Goal: Information Seeking & Learning: Learn about a topic

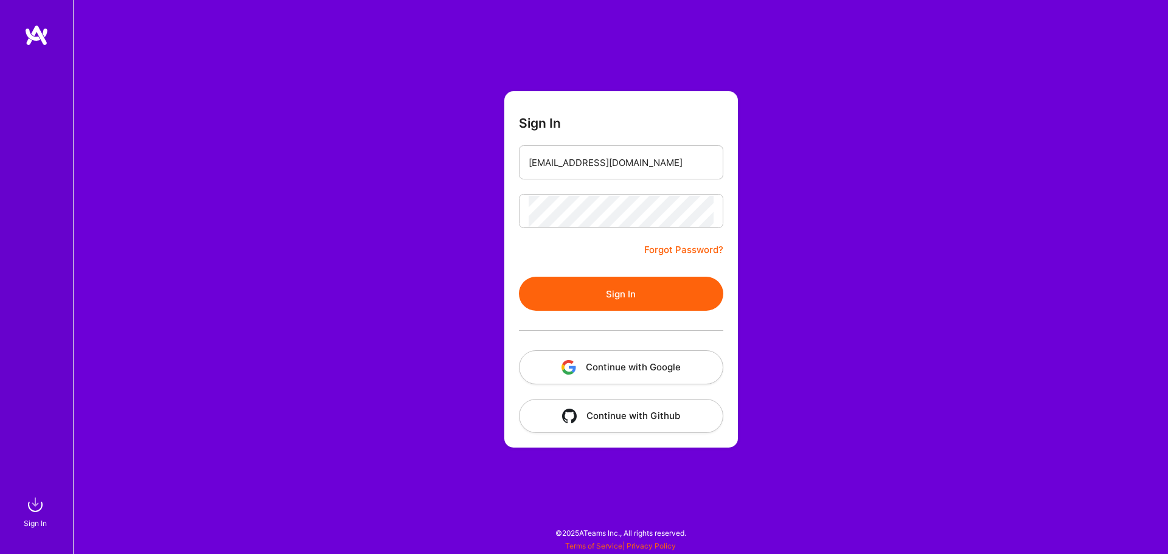
click at [613, 298] on button "Sign In" at bounding box center [621, 294] width 204 height 34
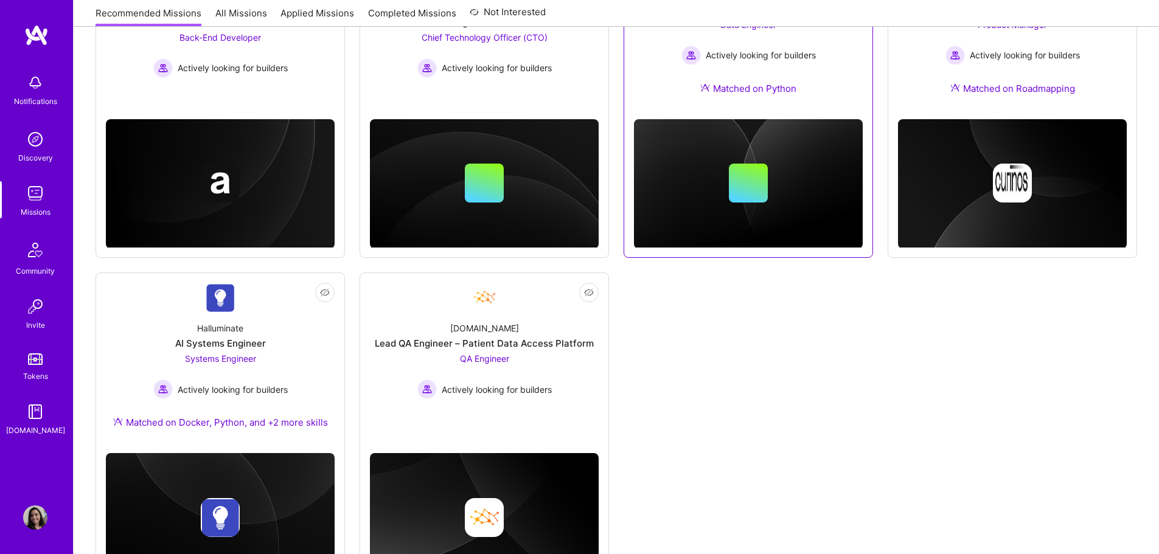
scroll to position [694, 0]
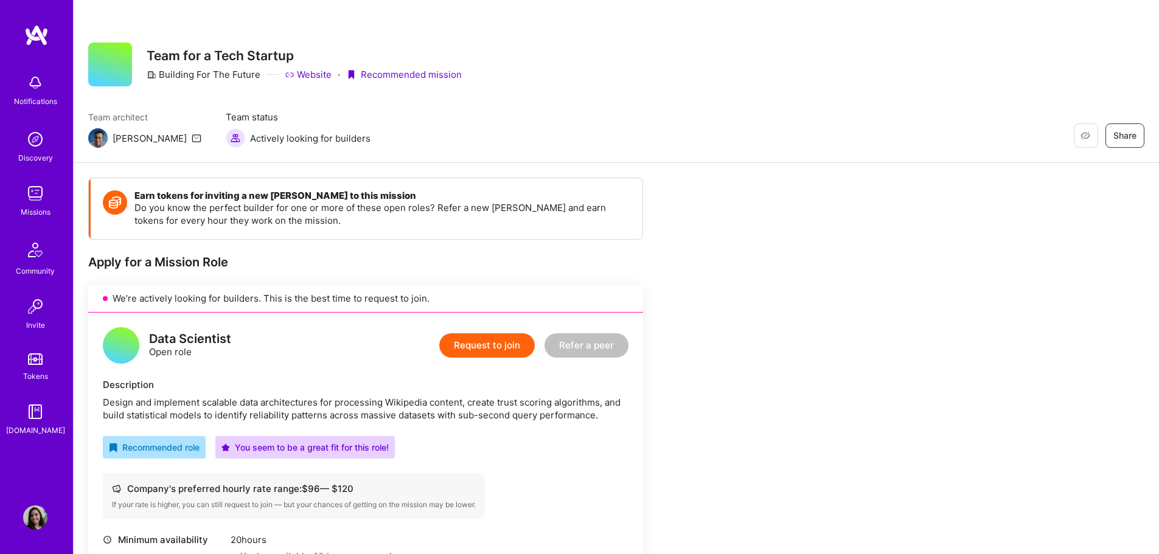
click at [255, 300] on div "We’re actively looking for builders. This is the best time to request to join." at bounding box center [365, 299] width 555 height 28
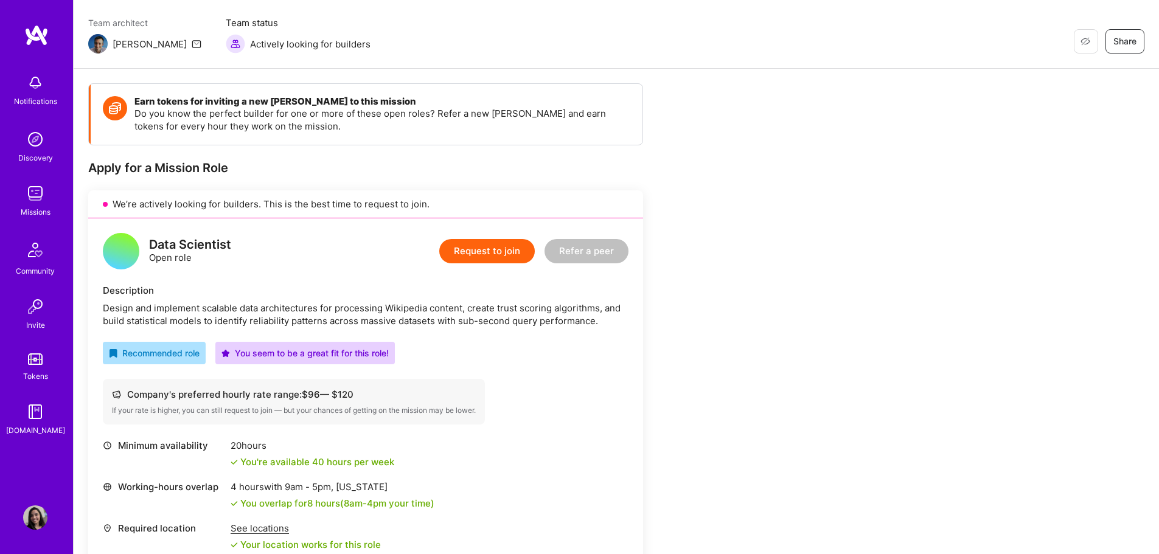
scroll to position [203, 0]
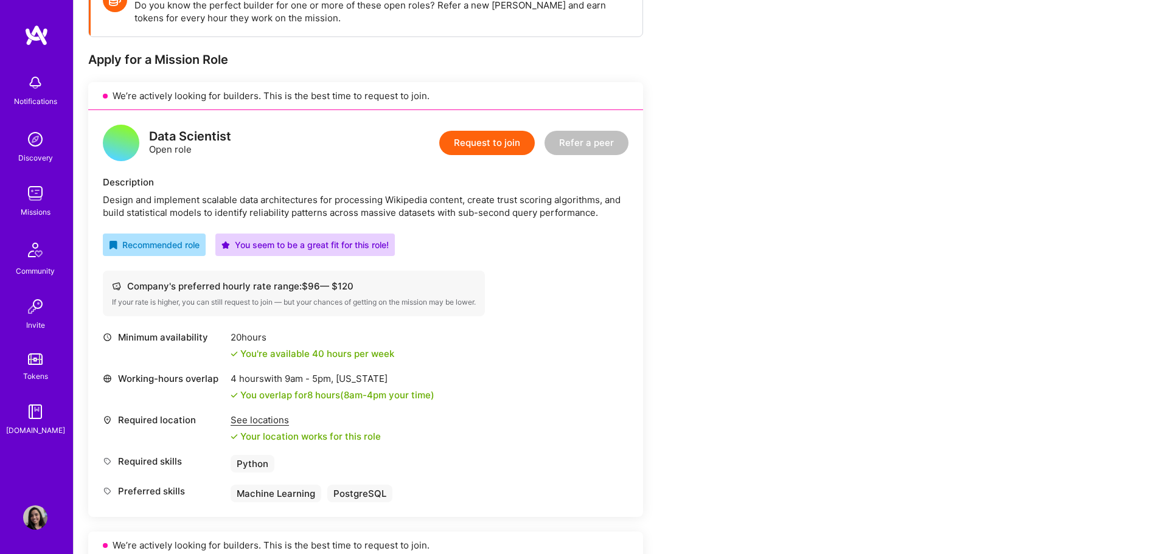
click at [290, 214] on div "Design and implement scalable data architectures for processing Wikipedia conte…" at bounding box center [366, 206] width 526 height 26
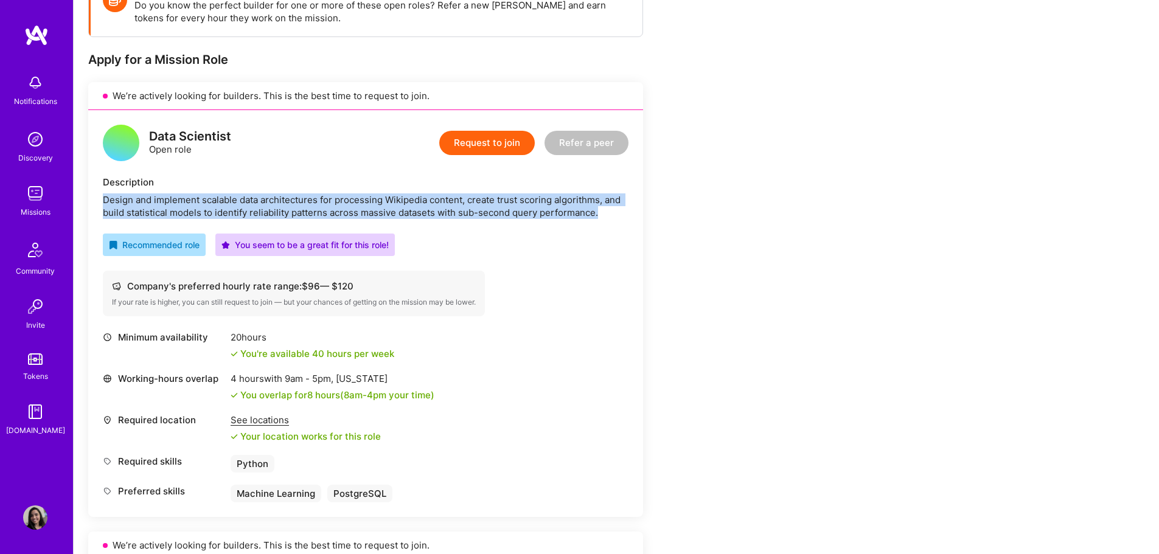
click at [290, 214] on div "Design and implement scalable data architectures for processing Wikipedia conte…" at bounding box center [366, 206] width 526 height 26
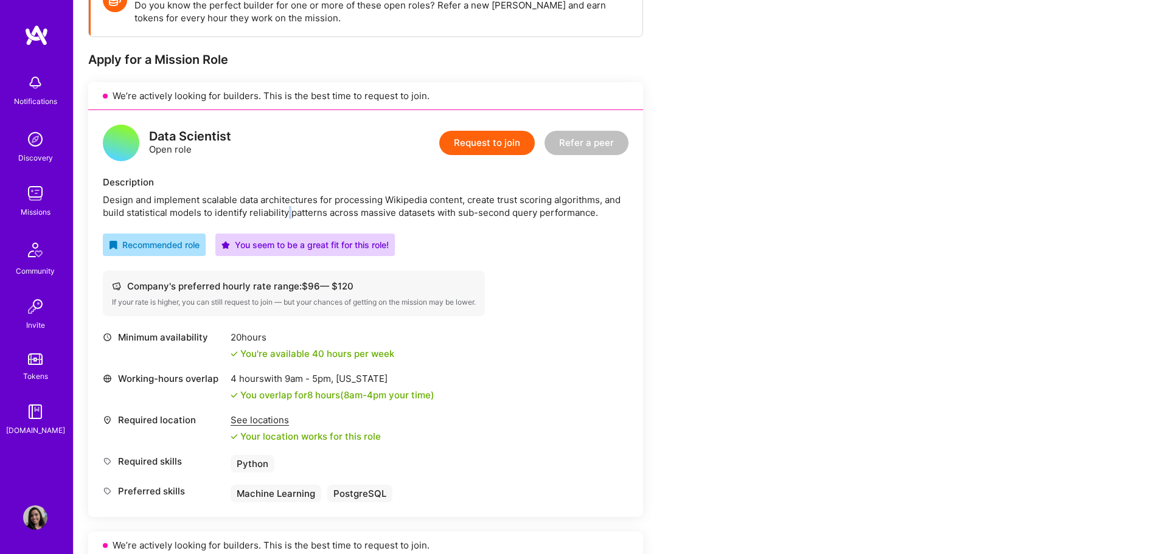
click at [290, 214] on div "Design and implement scalable data architectures for processing Wikipedia conte…" at bounding box center [366, 206] width 526 height 26
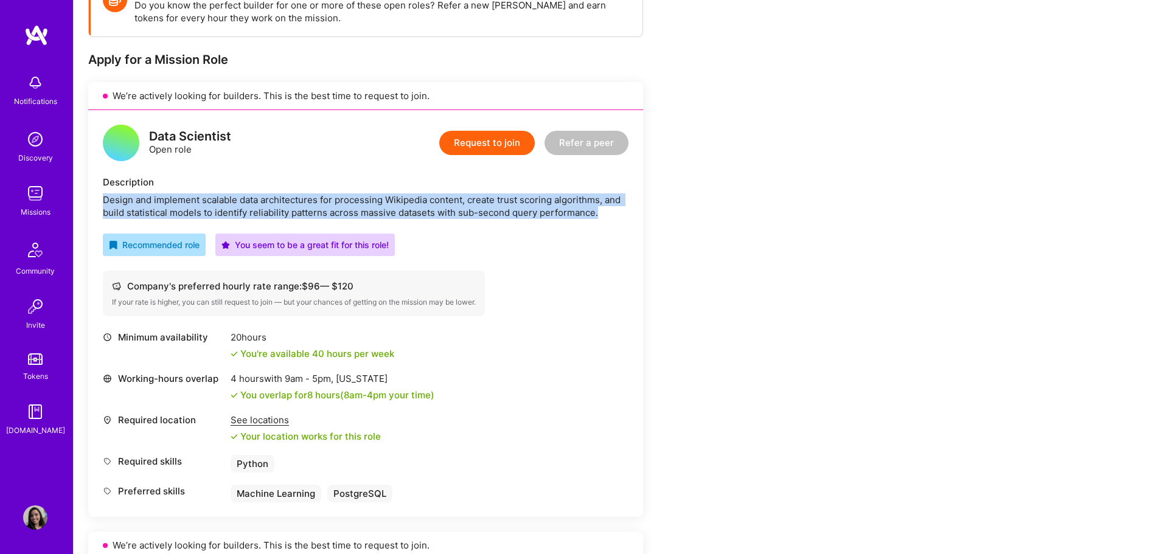
click at [290, 214] on div "Design and implement scalable data architectures for processing Wikipedia conte…" at bounding box center [366, 206] width 526 height 26
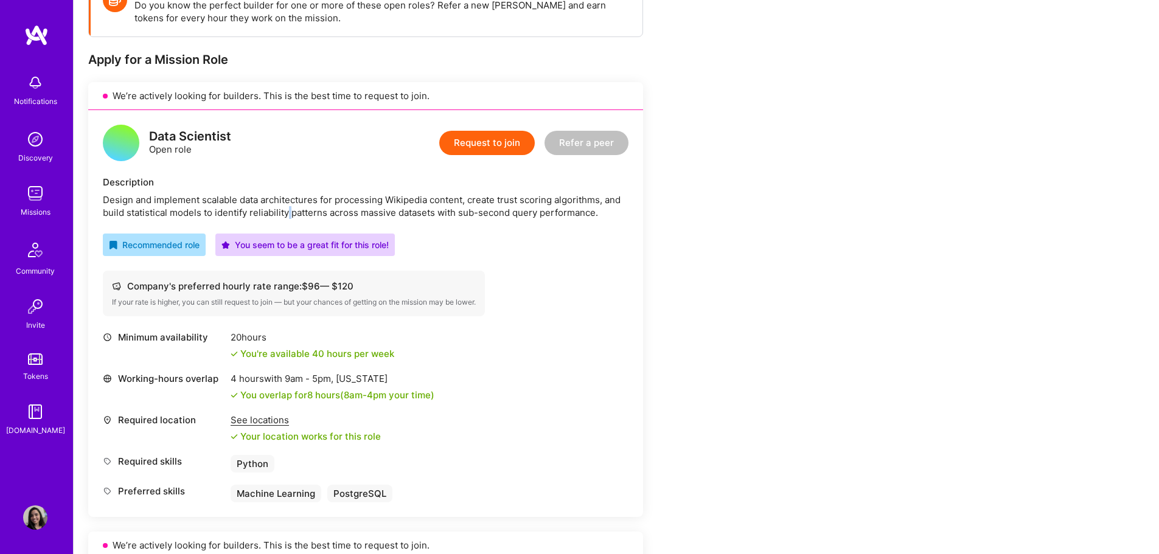
click at [290, 214] on div "Design and implement scalable data architectures for processing Wikipedia conte…" at bounding box center [366, 206] width 526 height 26
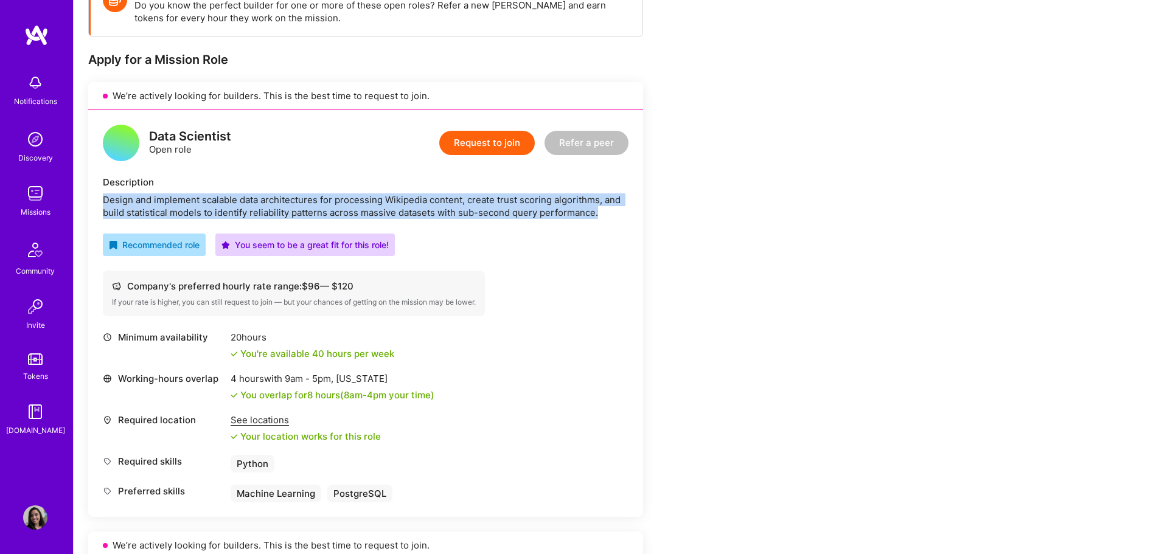
click at [290, 214] on div "Design and implement scalable data architectures for processing Wikipedia conte…" at bounding box center [366, 206] width 526 height 26
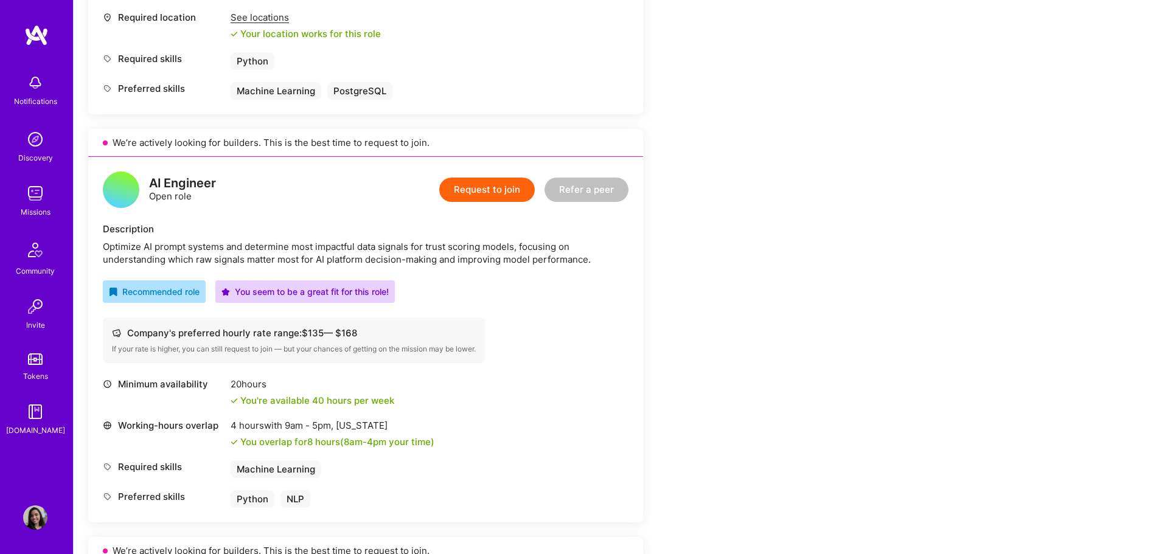
scroll to position [710, 0]
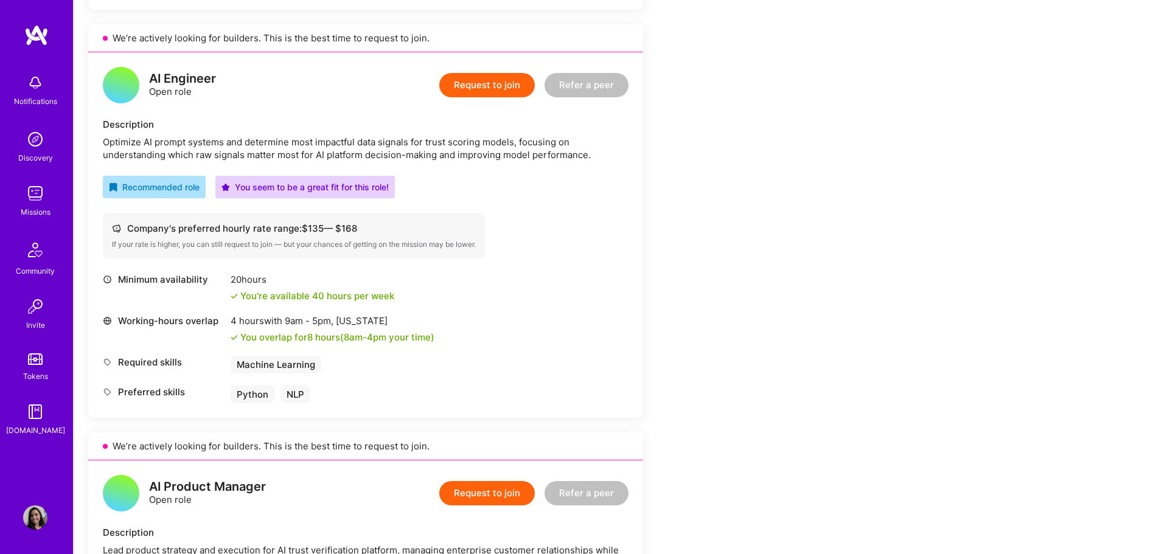
click at [237, 142] on div "Optimize AI prompt systems and determine most impactful data signals for trust …" at bounding box center [366, 149] width 526 height 26
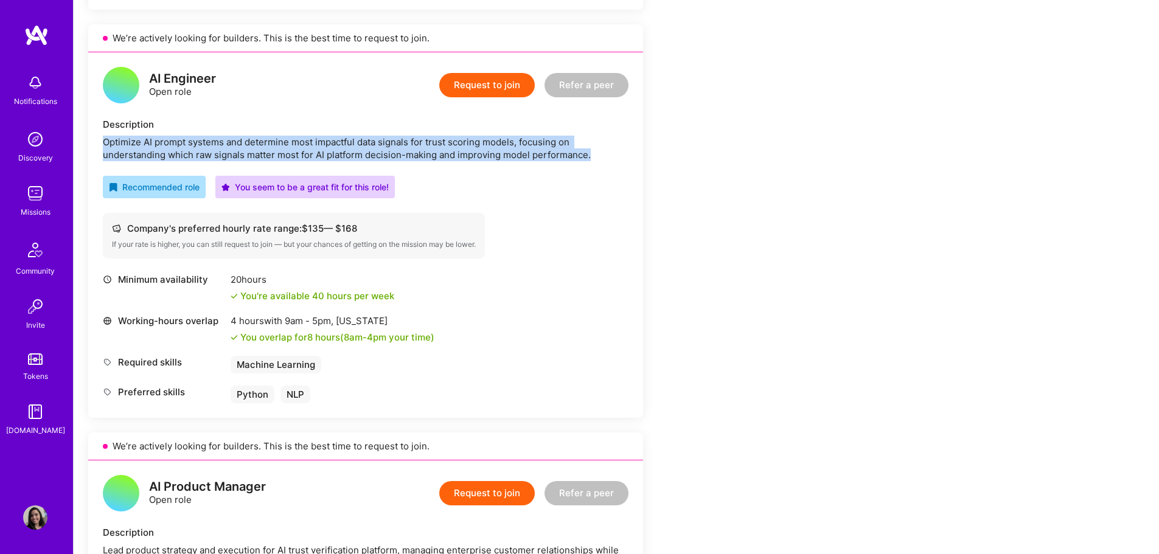
click at [237, 142] on div "Optimize AI prompt systems and determine most impactful data signals for trust …" at bounding box center [366, 149] width 526 height 26
click at [232, 150] on div "Optimize AI prompt systems and determine most impactful data signals for trust …" at bounding box center [366, 149] width 526 height 26
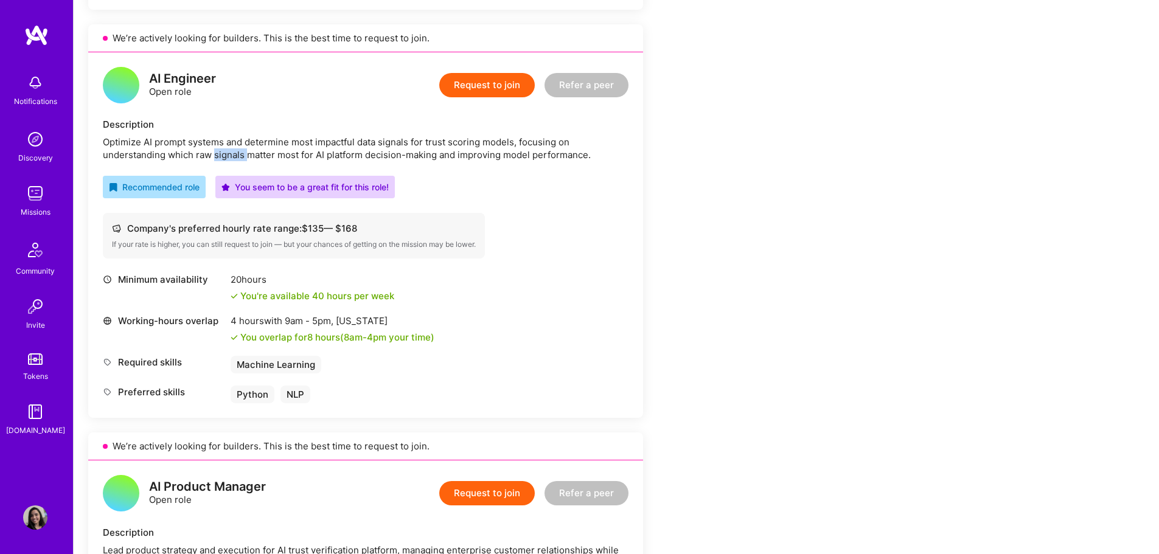
click at [232, 150] on div "Optimize AI prompt systems and determine most impactful data signals for trust …" at bounding box center [366, 149] width 526 height 26
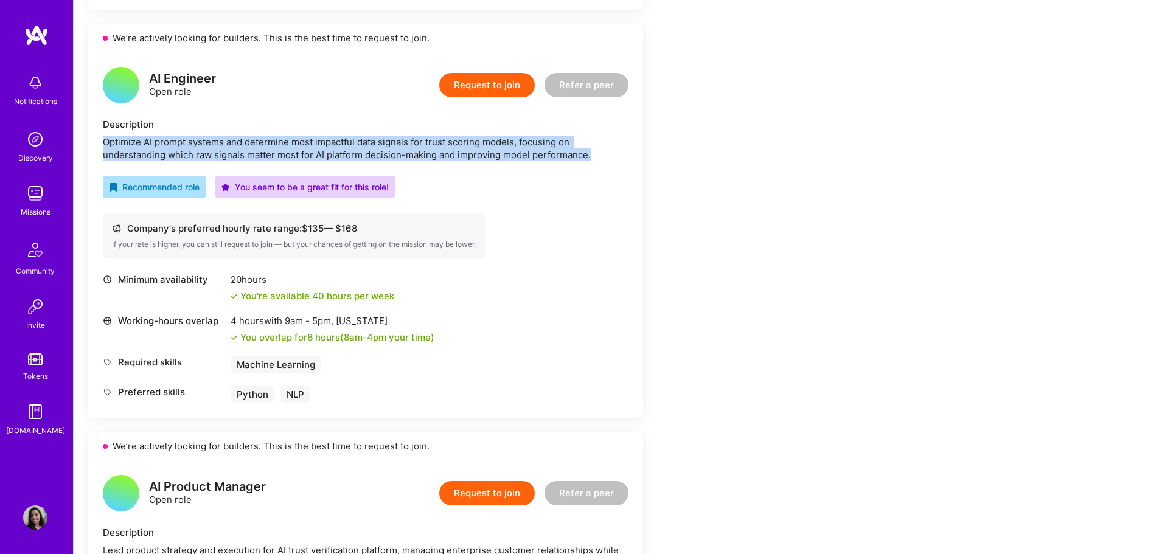
click at [232, 150] on div "Optimize AI prompt systems and determine most impactful data signals for trust …" at bounding box center [366, 149] width 526 height 26
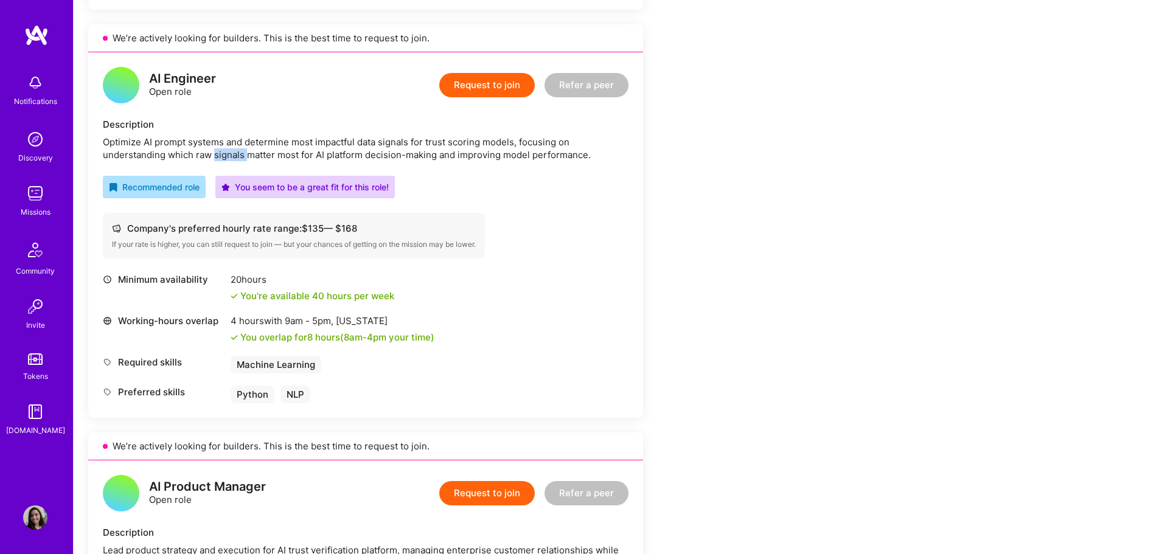
click at [232, 150] on div "Optimize AI prompt systems and determine most impactful data signals for trust …" at bounding box center [366, 149] width 526 height 26
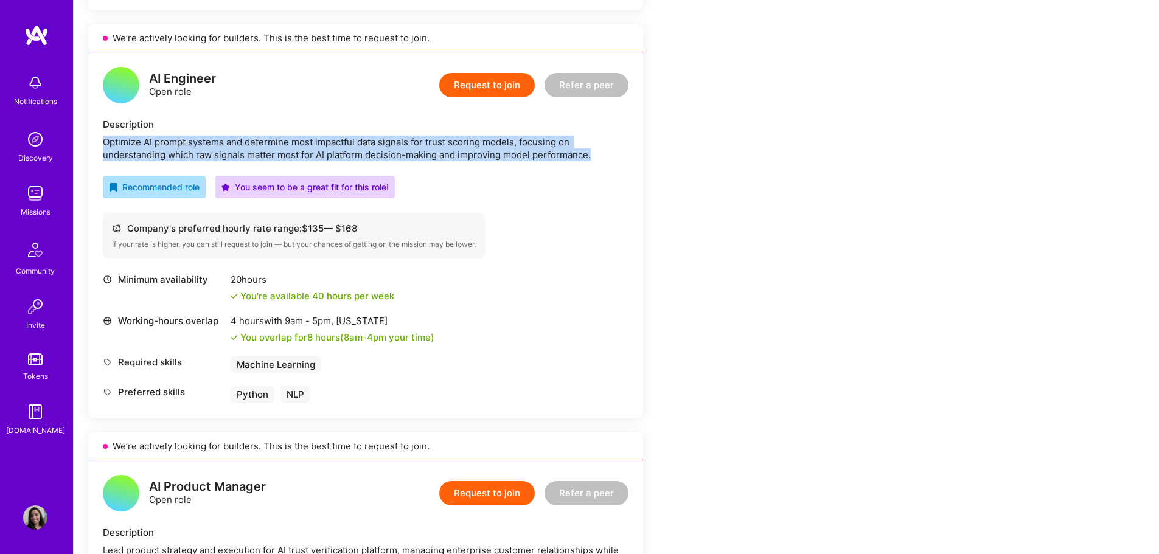
click at [232, 150] on div "Optimize AI prompt systems and determine most impactful data signals for trust …" at bounding box center [366, 149] width 526 height 26
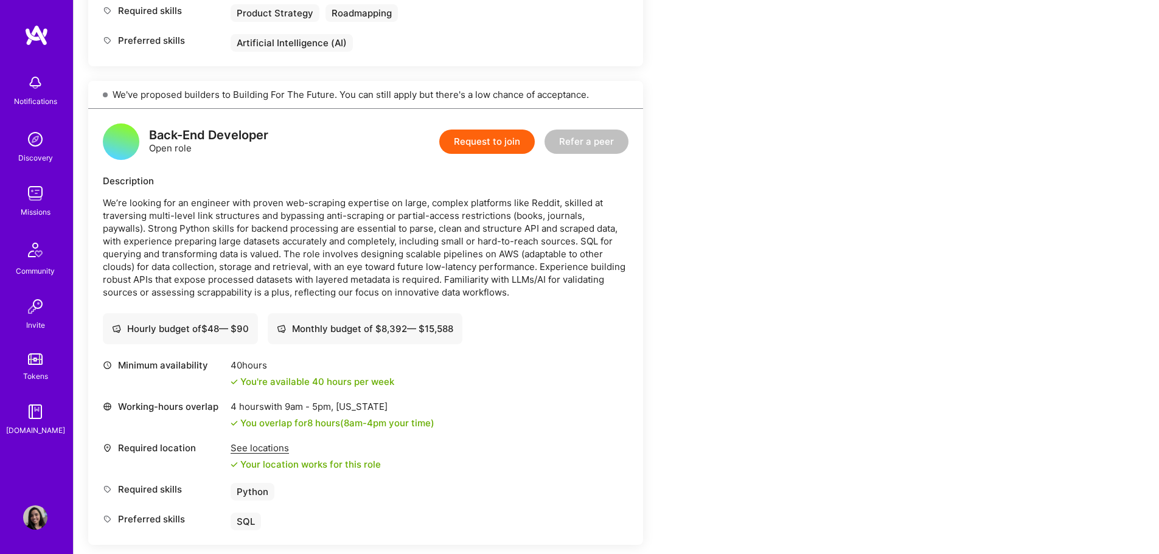
scroll to position [1521, 0]
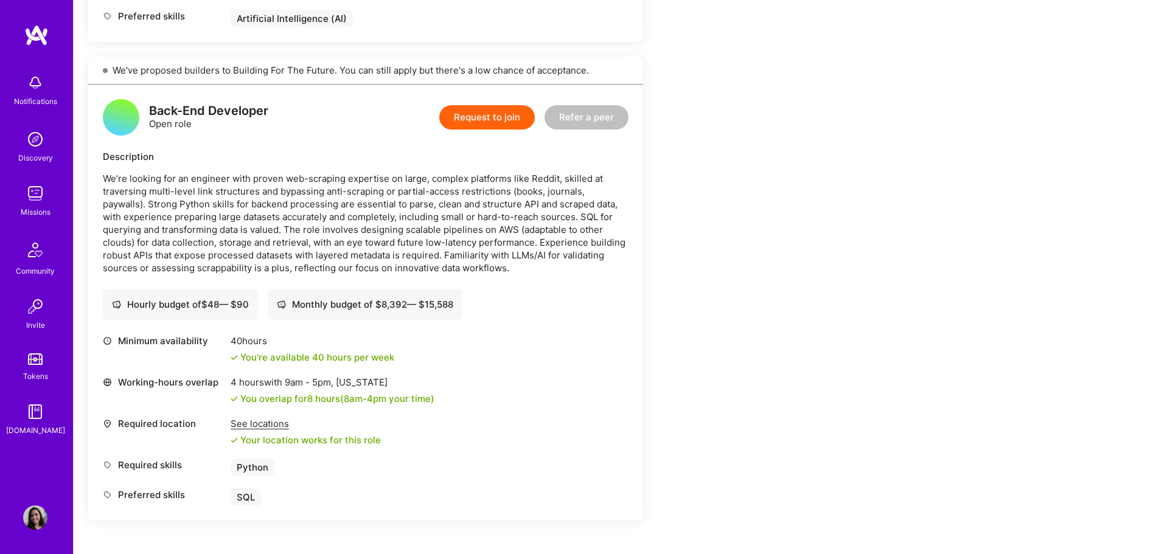
click at [221, 208] on p "We’re looking for an engineer with proven web-scraping expertise on large, comp…" at bounding box center [366, 223] width 526 height 102
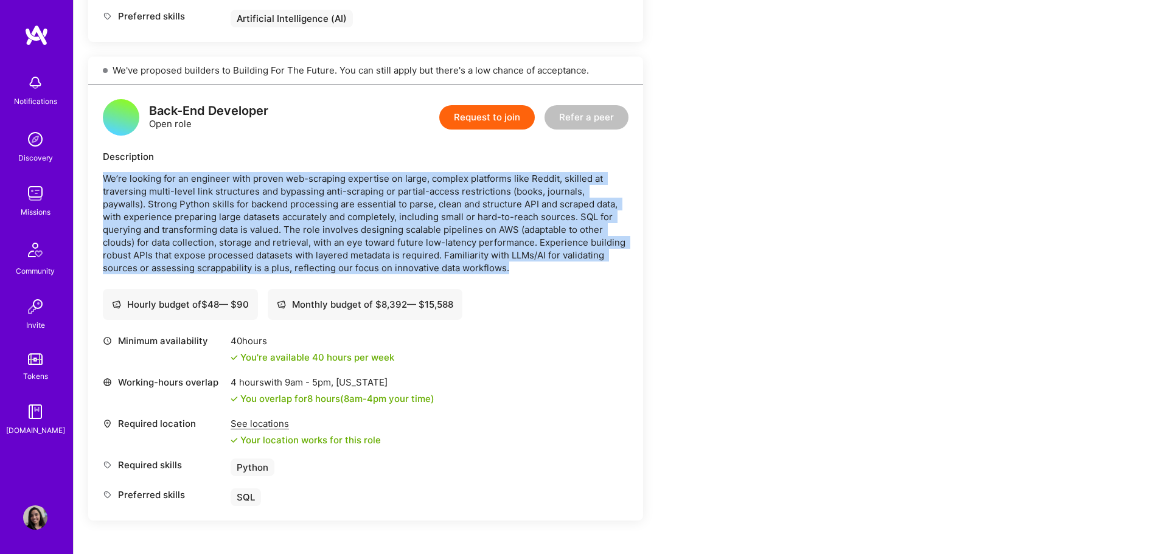
click at [221, 208] on p "We’re looking for an engineer with proven web-scraping expertise on large, comp…" at bounding box center [366, 223] width 526 height 102
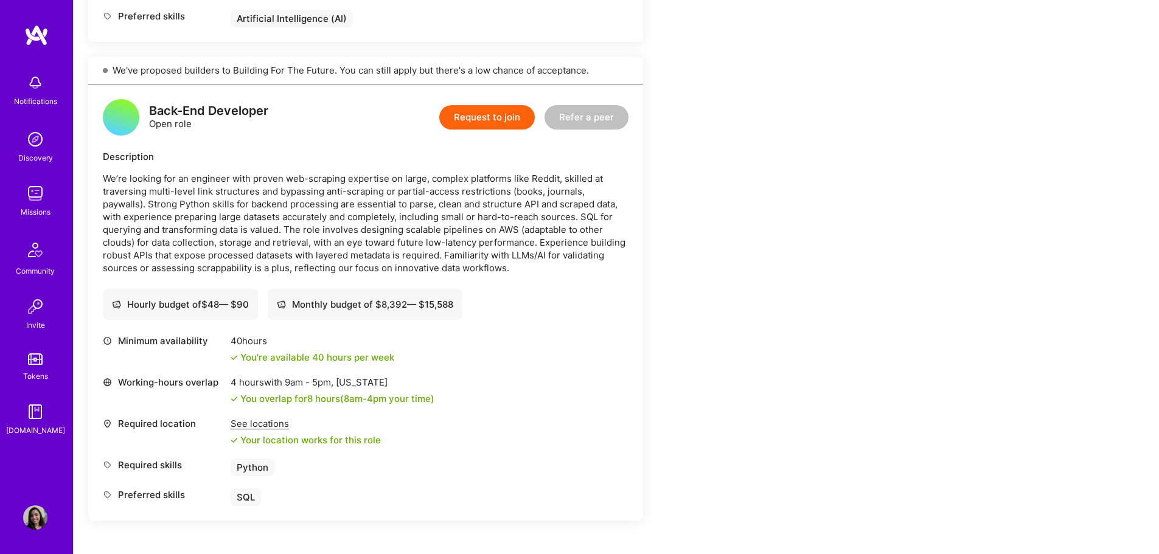
click at [221, 208] on p "We’re looking for an engineer with proven web-scraping expertise on large, comp…" at bounding box center [366, 223] width 526 height 102
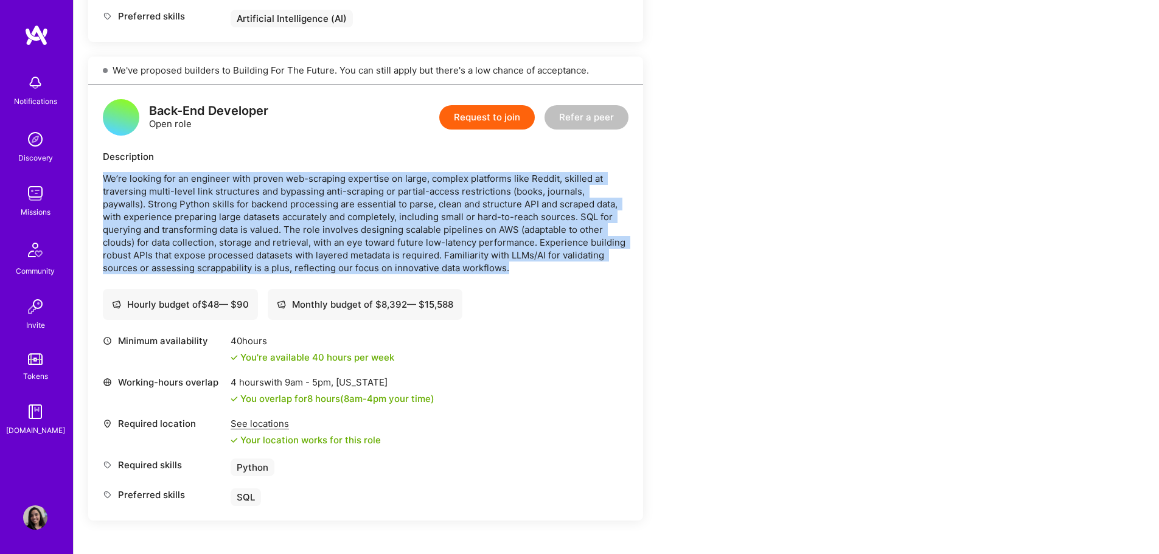
click at [221, 208] on p "We’re looking for an engineer with proven web-scraping expertise on large, comp…" at bounding box center [366, 223] width 526 height 102
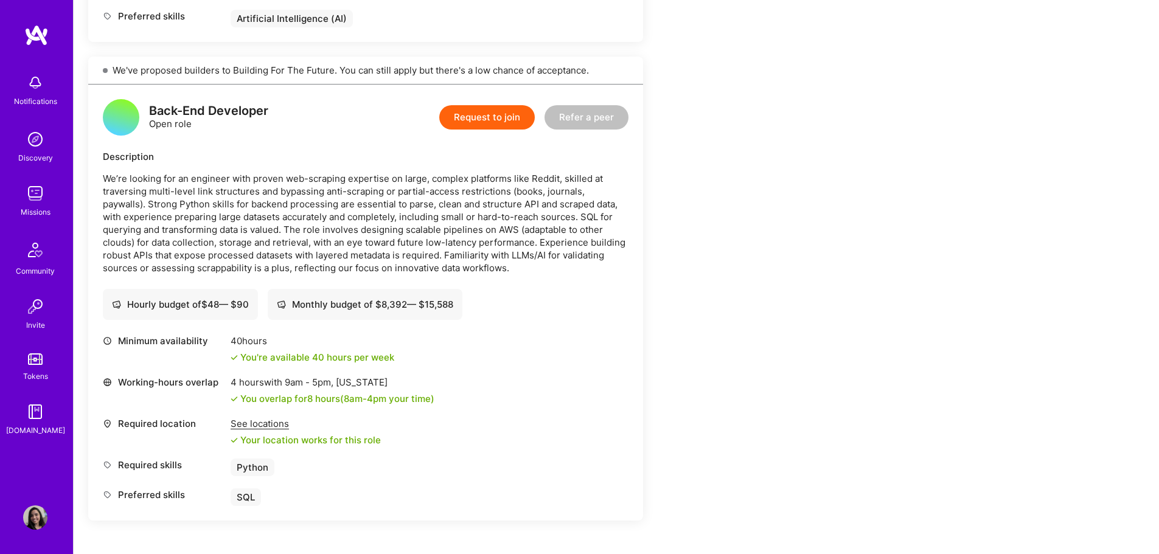
click at [238, 208] on p "We’re looking for an engineer with proven web-scraping expertise on large, comp…" at bounding box center [366, 223] width 526 height 102
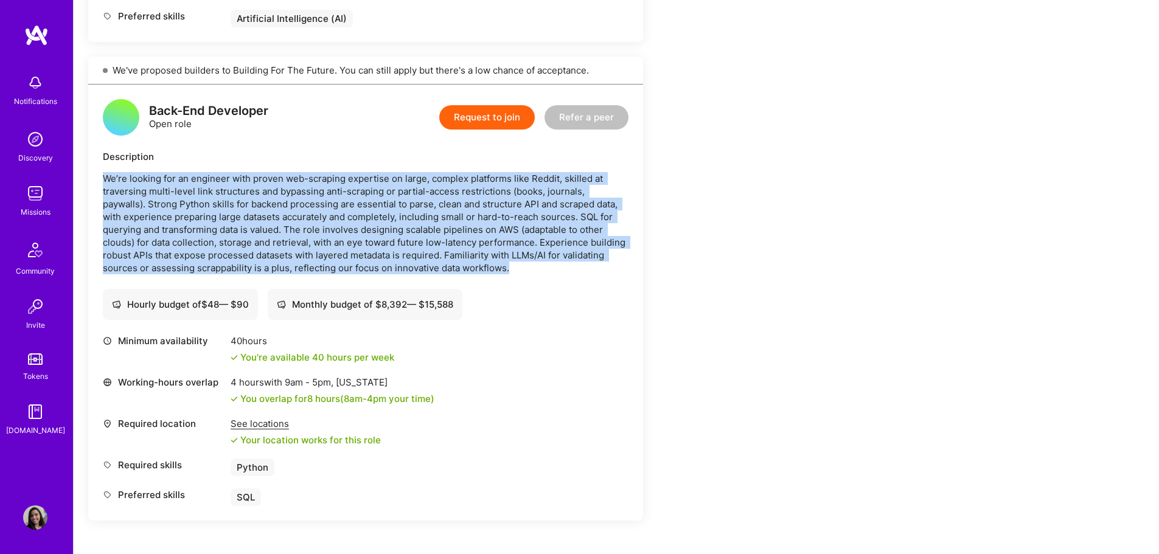
click at [238, 208] on p "We’re looking for an engineer with proven web-scraping expertise on large, comp…" at bounding box center [366, 223] width 526 height 102
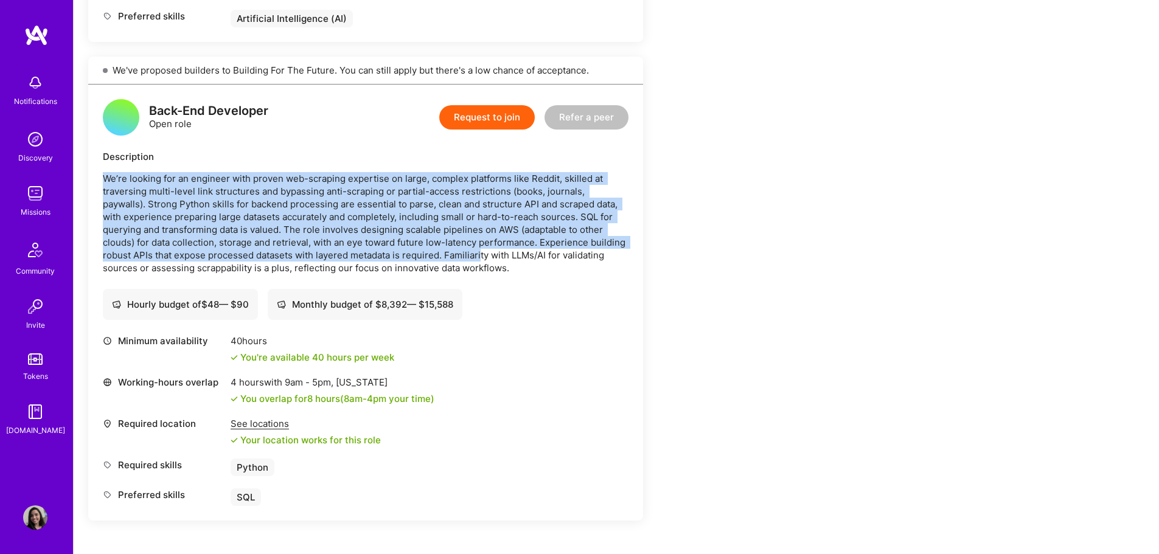
drag, startPoint x: 100, startPoint y: 179, endPoint x: 481, endPoint y: 256, distance: 387.9
click at [481, 256] on div "Back-End Developer Open role Request to join Refer a peer Description We’re loo…" at bounding box center [365, 303] width 555 height 436
click at [420, 249] on p "We’re looking for an engineer with proven web-scraping expertise on large, comp…" at bounding box center [366, 223] width 526 height 102
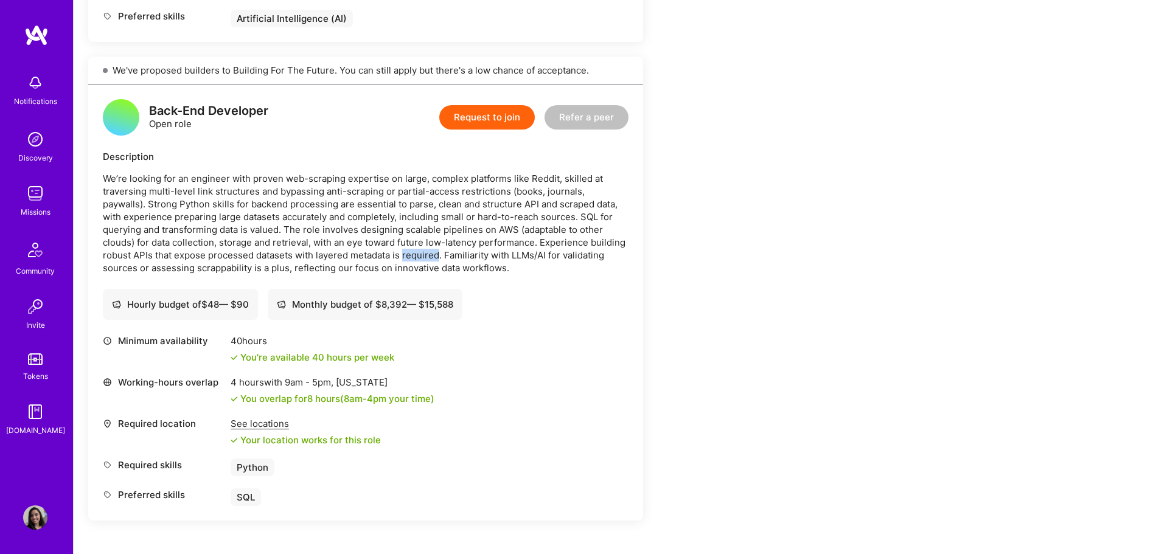
click at [420, 249] on p "We’re looking for an engineer with proven web-scraping expertise on large, comp…" at bounding box center [366, 223] width 526 height 102
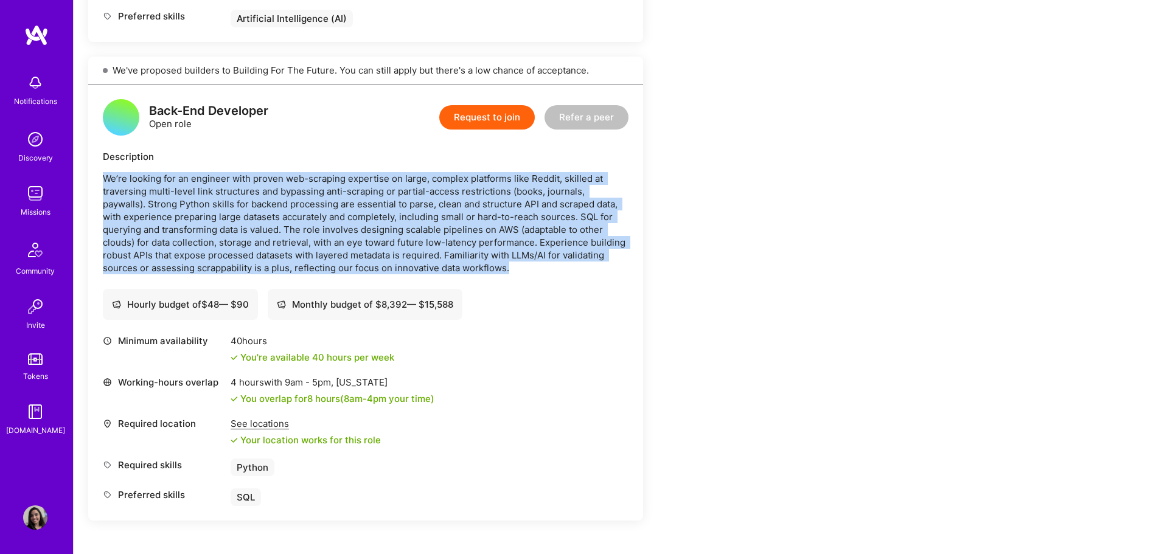
click at [420, 249] on p "We’re looking for an engineer with proven web-scraping expertise on large, comp…" at bounding box center [366, 223] width 526 height 102
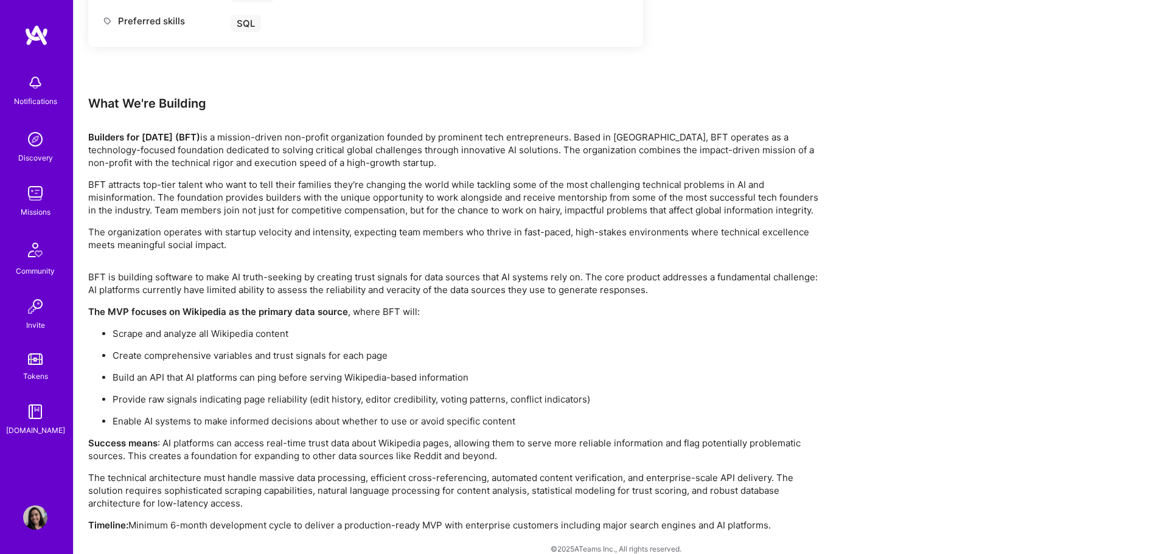
scroll to position [2011, 0]
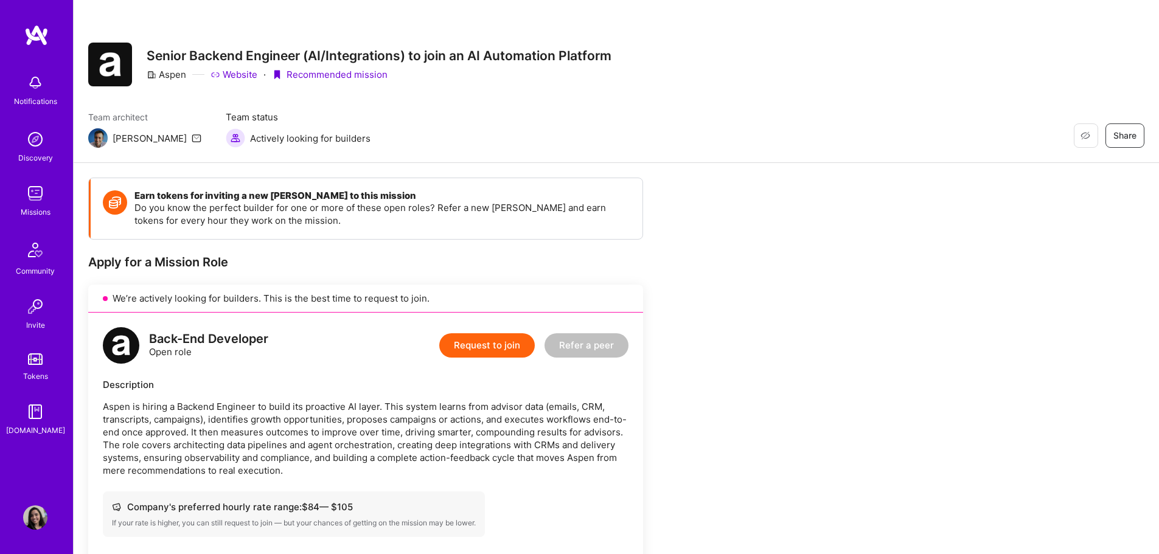
click at [262, 450] on p "Aspen is hiring a Backend Engineer to build its proactive AI layer. This system…" at bounding box center [366, 438] width 526 height 77
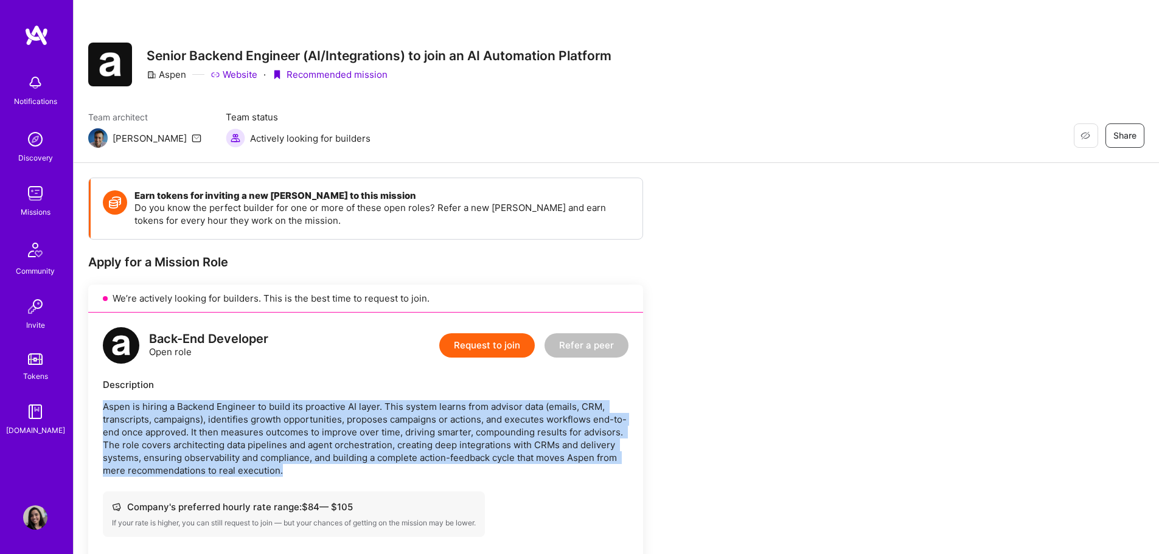
click at [262, 450] on p "Aspen is hiring a Backend Engineer to build its proactive AI layer. This system…" at bounding box center [366, 438] width 526 height 77
click at [263, 449] on p "Aspen is hiring a Backend Engineer to build its proactive AI layer. This system…" at bounding box center [366, 438] width 526 height 77
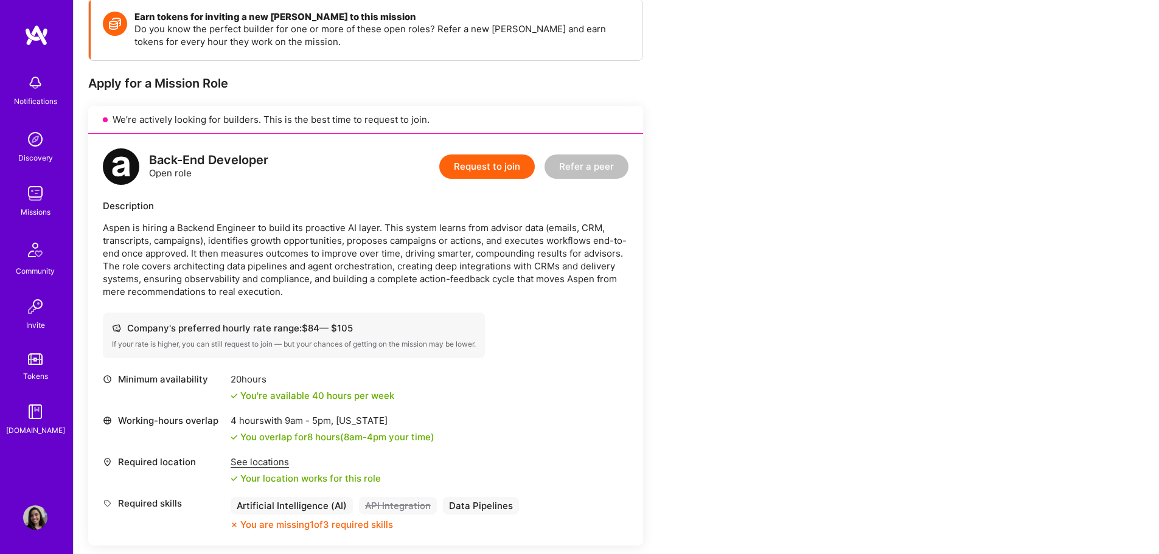
scroll to position [203, 0]
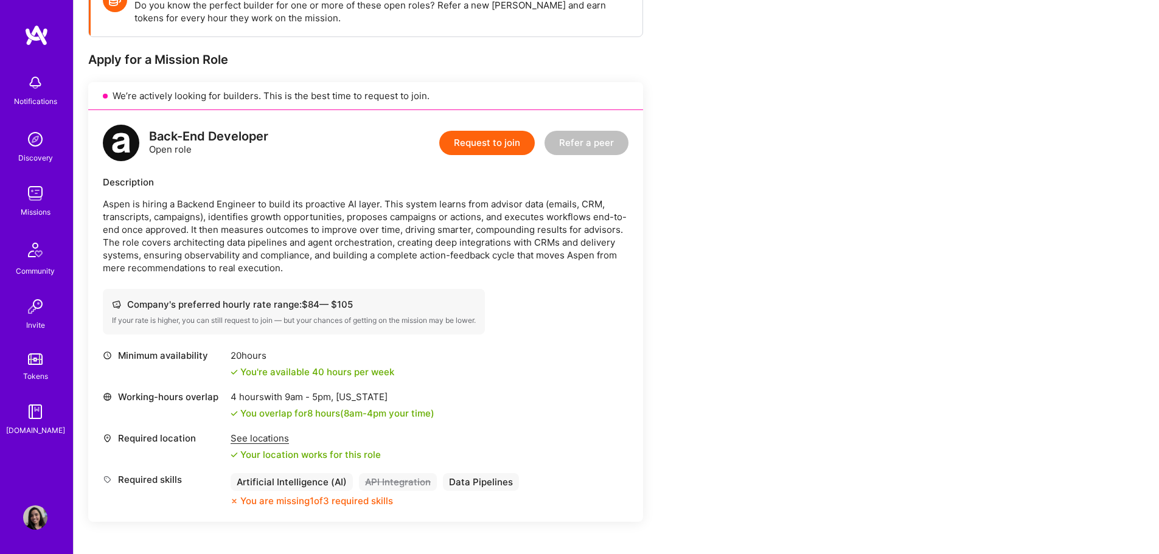
click at [534, 208] on p "Aspen is hiring a Backend Engineer to build its proactive AI layer. This system…" at bounding box center [366, 236] width 526 height 77
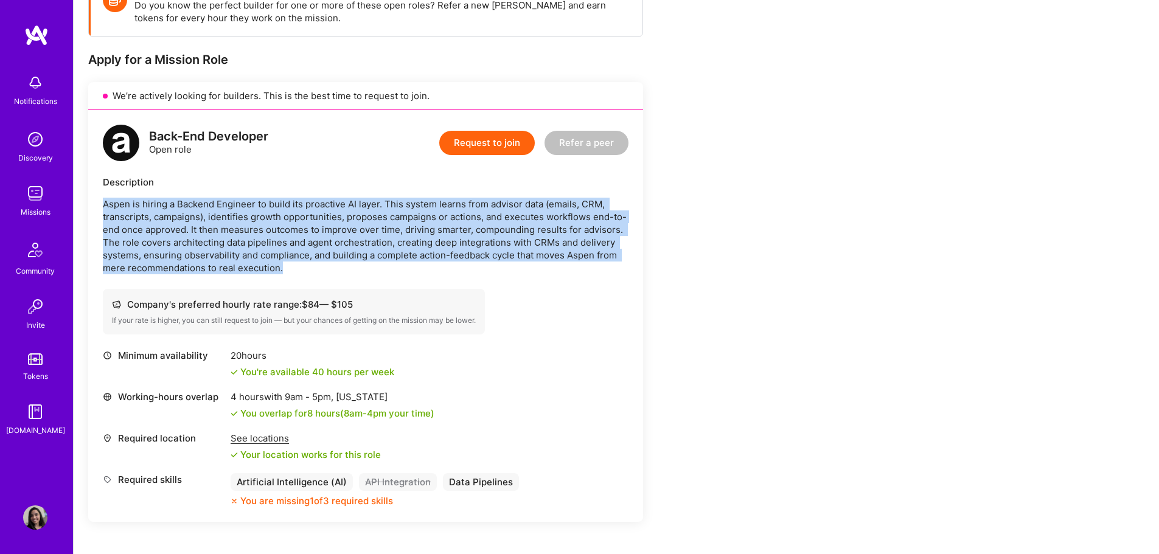
click at [534, 208] on p "Aspen is hiring a Backend Engineer to build its proactive AI layer. This system…" at bounding box center [366, 236] width 526 height 77
click at [437, 222] on p "Aspen is hiring a Backend Engineer to build its proactive AI layer. This system…" at bounding box center [366, 236] width 526 height 77
click at [296, 249] on p "Aspen is hiring a Backend Engineer to build its proactive AI layer. This system…" at bounding box center [366, 236] width 526 height 77
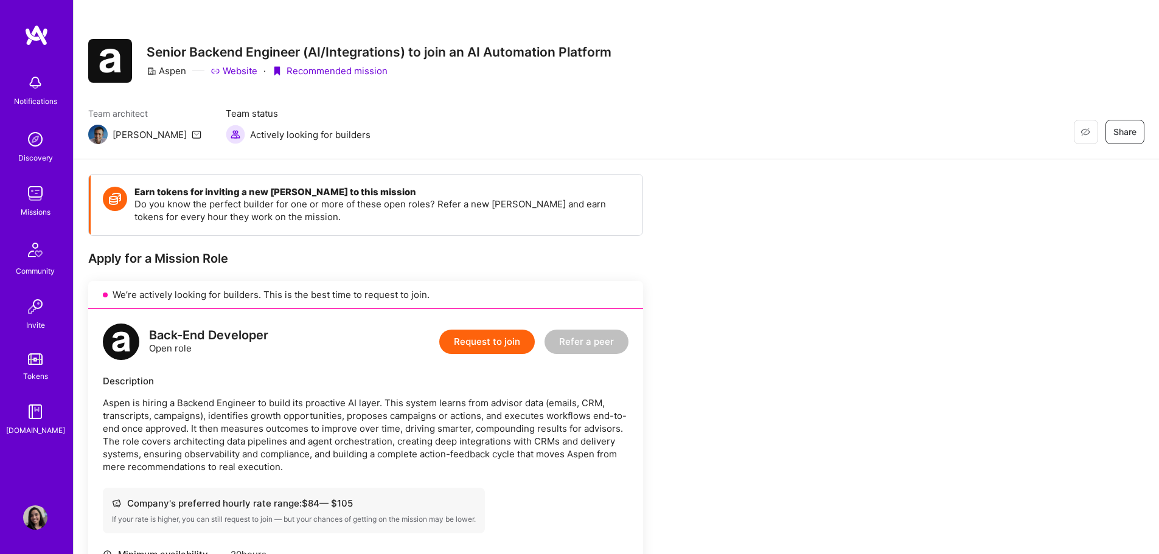
scroll to position [0, 0]
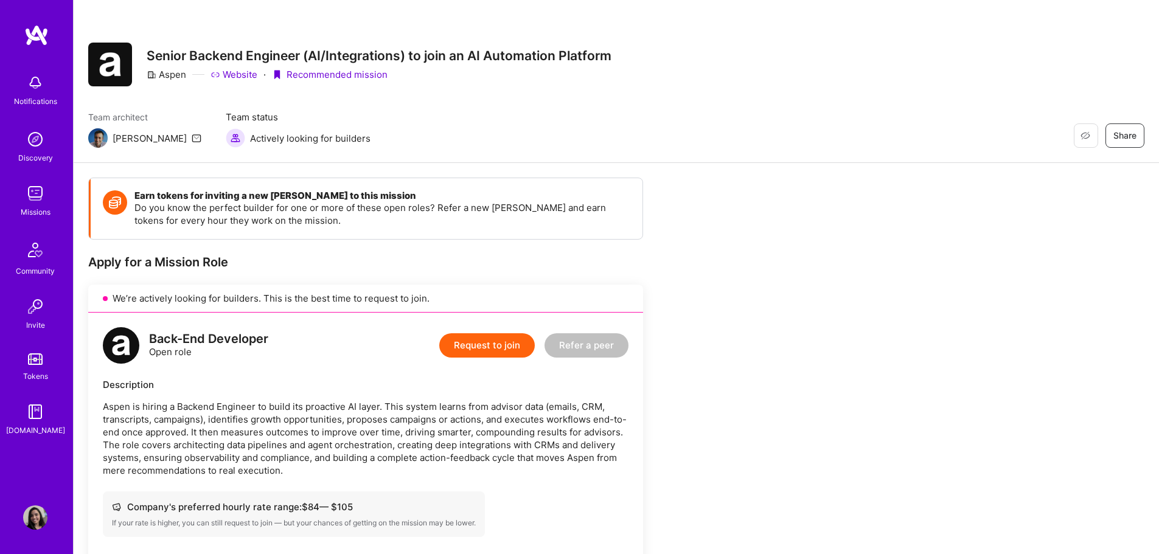
click at [223, 72] on link "Website" at bounding box center [234, 74] width 47 height 13
